Goal: Task Accomplishment & Management: Manage account settings

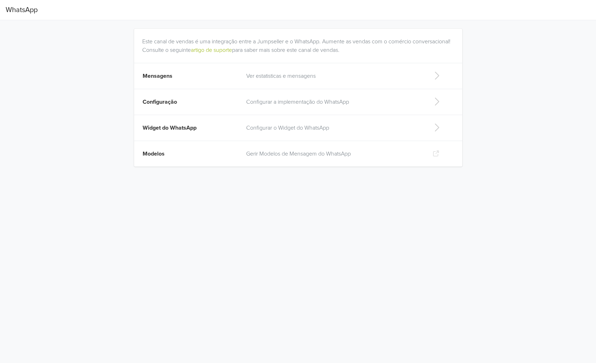
click at [278, 133] on td "Configurar o Widget do WhatsApp" at bounding box center [333, 128] width 183 height 26
select select "rb"
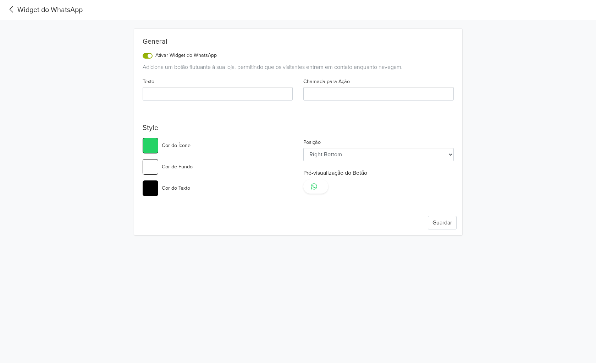
type input "Contact Us"
type input "#12d95b"
type input "#ff0000"
select select "lb"
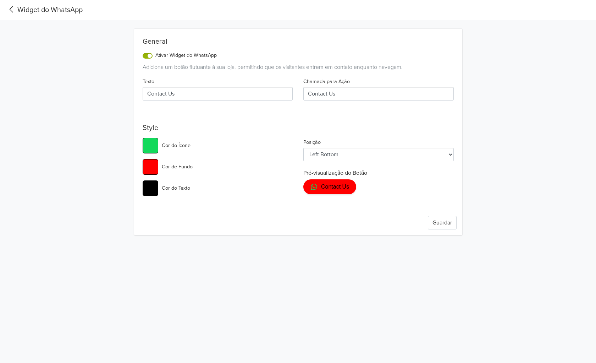
click at [490, 196] on div "General Ativar Widget do WhatsApp Adiciona um botão flutuante à sua loja, permi…" at bounding box center [298, 127] width 394 height 215
drag, startPoint x: 213, startPoint y: 92, endPoint x: 315, endPoint y: 38, distance: 116.3
click at [212, 92] on input "Contact Us" at bounding box center [218, 93] width 150 height 13
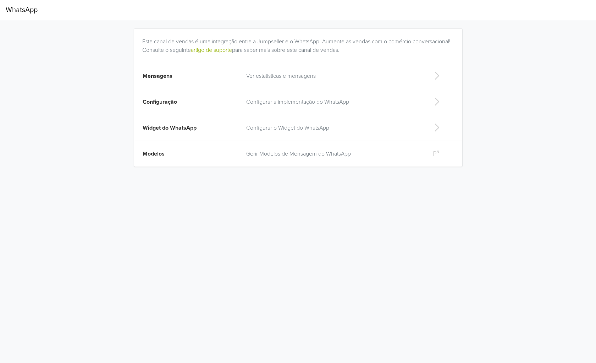
click at [225, 124] on td "Widget do WhatsApp" at bounding box center [188, 128] width 108 height 26
select select "rb"
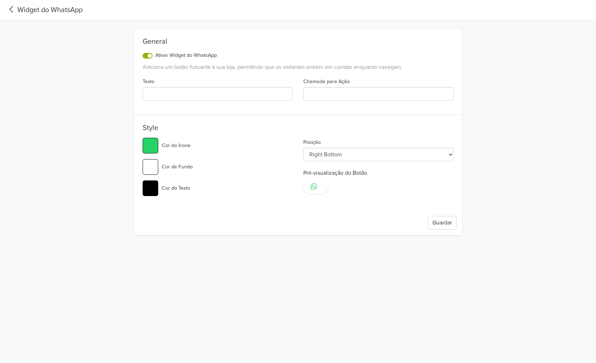
type input "Contact Us"
type input "#12d95b"
type input "#ff0000"
select select "lb"
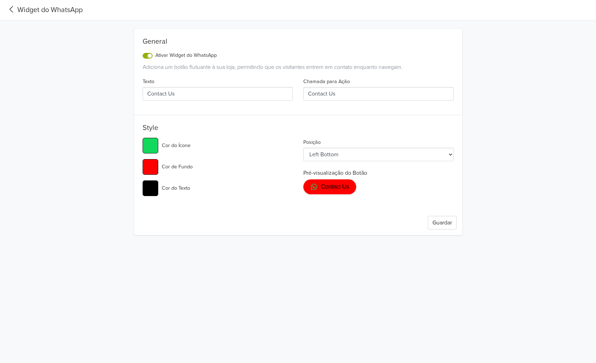
click at [147, 170] on input "#ff0000" at bounding box center [151, 167] width 16 height 16
type input "#ff00d0"
click at [153, 136] on div "Style #12d95b Cor do Ícone #ff00d0 Cor de Fundo #000000 Cor do Texto Posição Le…" at bounding box center [298, 162] width 328 height 78
click at [153, 146] on input "#12d95b" at bounding box center [151, 146] width 16 height 16
type input "#e5ff24"
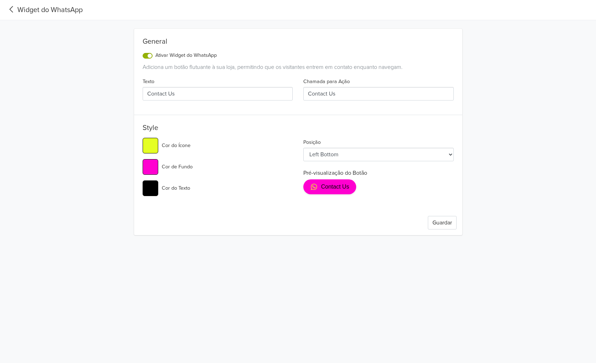
click at [247, 129] on h5 "Style" at bounding box center [298, 128] width 311 height 11
click at [150, 194] on input "#000000" at bounding box center [151, 188] width 16 height 16
click at [336, 216] on div "Guardar" at bounding box center [298, 222] width 328 height 25
click at [145, 199] on div "#e5ff24 Cor do Ícone #ff00d0 Cor de Fundo #000000 Cor do Texto" at bounding box center [217, 170] width 161 height 64
click at [137, 186] on div "#e5ff24 Cor do Ícone #ff00d0 Cor de Fundo #000000 Cor do Texto" at bounding box center [217, 170] width 161 height 64
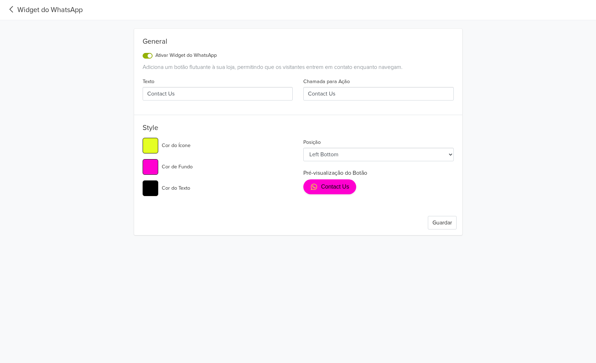
click at [149, 189] on input "#000000" at bounding box center [151, 188] width 16 height 16
type input "#dcff2e"
click at [361, 213] on div "Guardar" at bounding box center [298, 222] width 328 height 25
click at [440, 220] on button "Guardar" at bounding box center [442, 222] width 29 height 13
drag, startPoint x: 438, startPoint y: 224, endPoint x: 452, endPoint y: 146, distance: 78.9
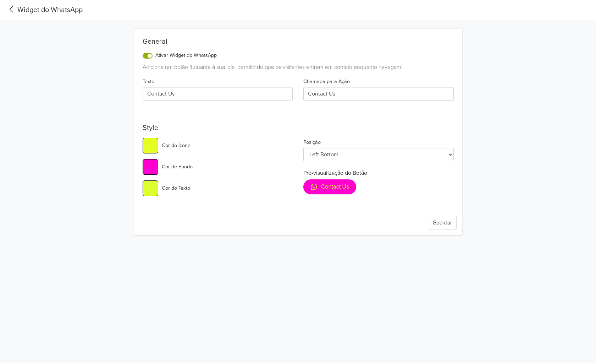
click at [440, 214] on div "Guardar" at bounding box center [298, 222] width 328 height 25
